Goal: Navigation & Orientation: Go to known website

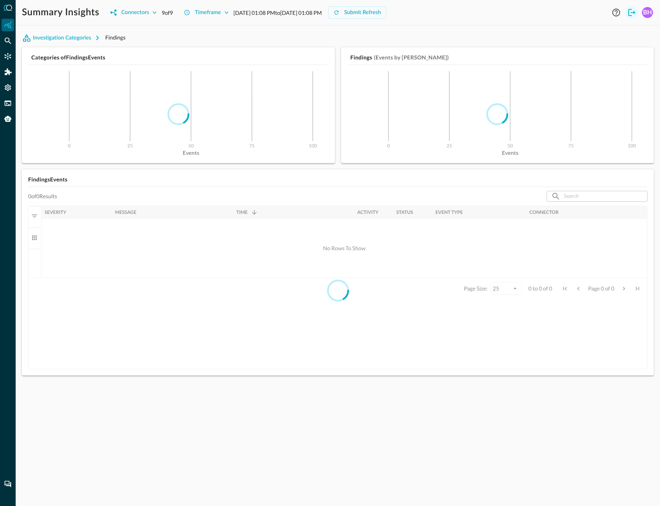
click at [631, 9] on icon "Logout" at bounding box center [631, 12] width 7 height 7
